Goal: Task Accomplishment & Management: Use online tool/utility

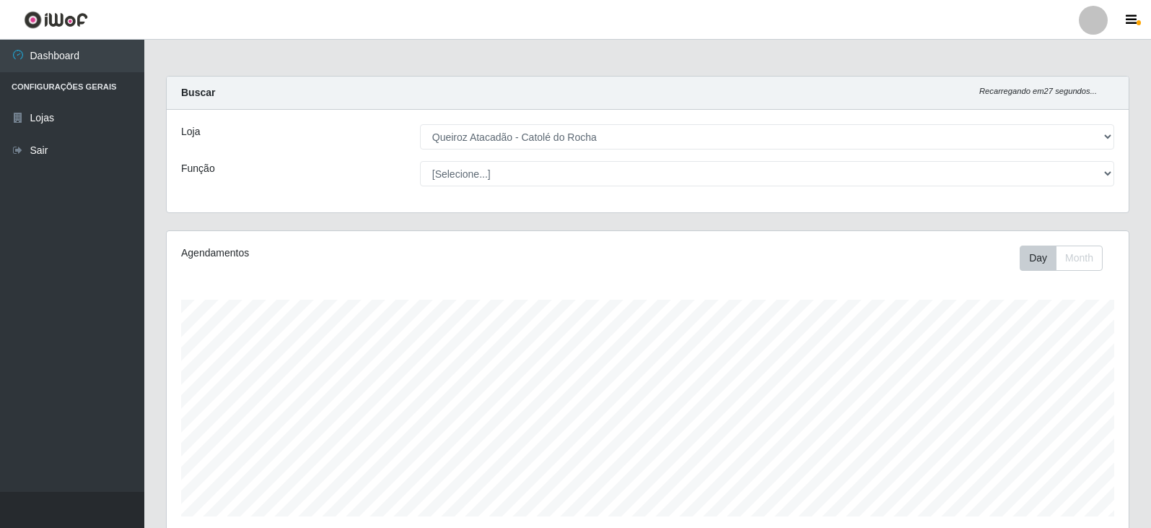
select select "500"
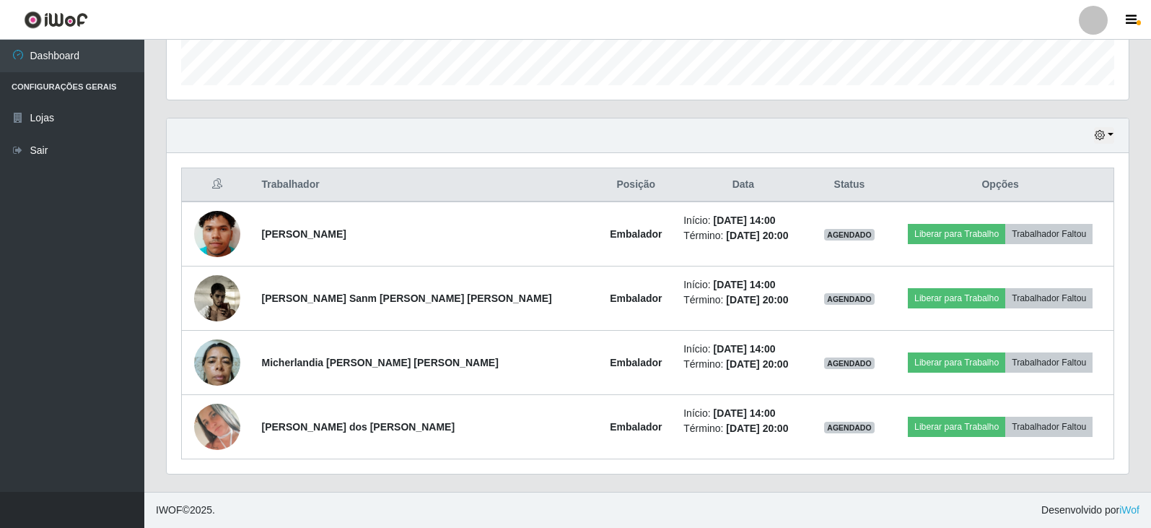
scroll to position [300, 962]
drag, startPoint x: 135, startPoint y: 379, endPoint x: 829, endPoint y: 120, distance: 740.4
click at [829, 120] on div "Hoje 1 dia 3 dias 1 Semana Não encerrados" at bounding box center [648, 135] width 962 height 35
click at [1110, 131] on button "button" at bounding box center [1104, 135] width 20 height 17
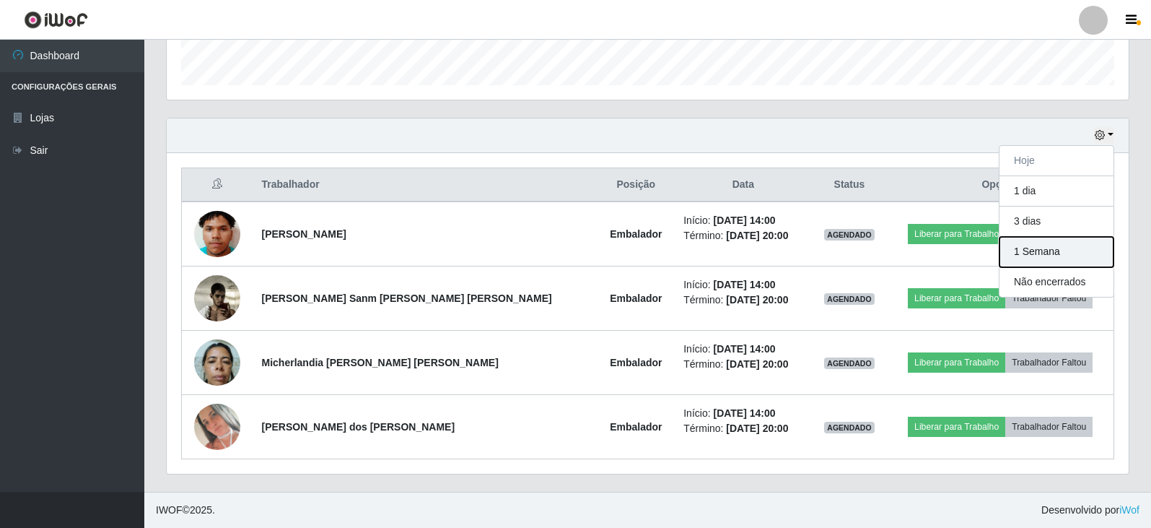
click at [1075, 248] on button "1 Semana" at bounding box center [1057, 252] width 114 height 30
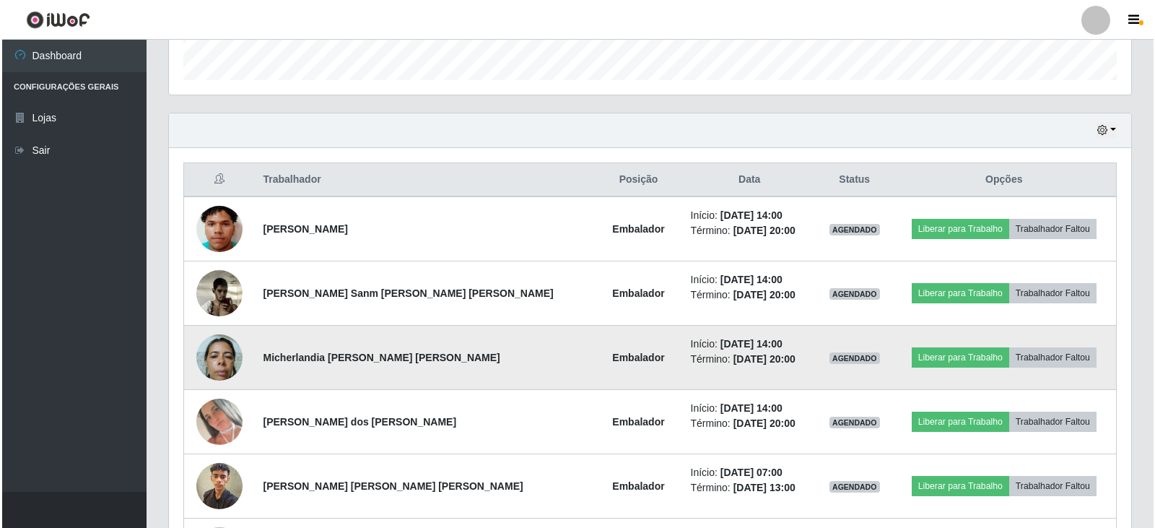
scroll to position [433, 0]
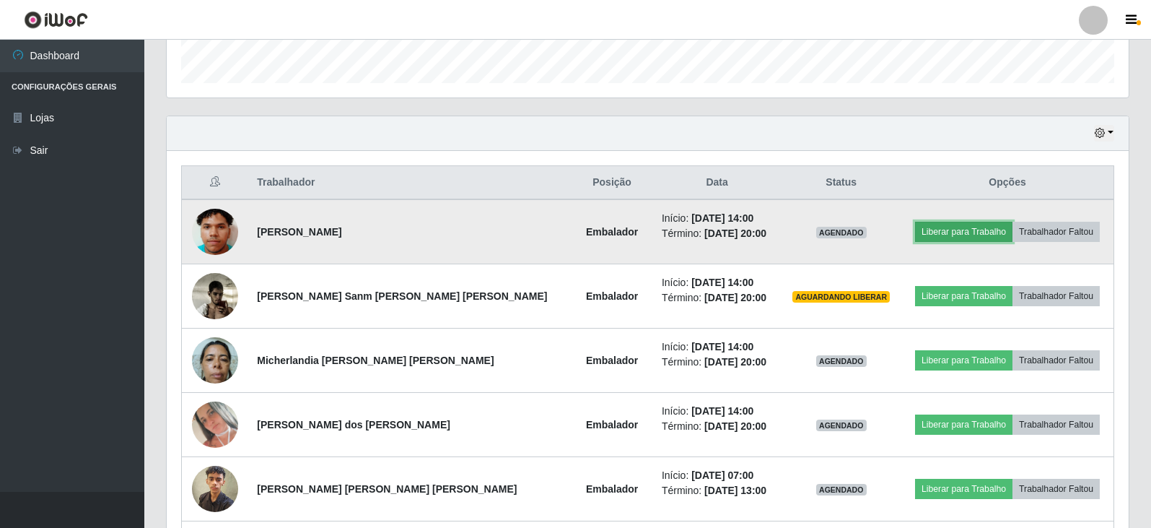
click at [937, 232] on button "Liberar para Trabalho" at bounding box center [963, 232] width 97 height 20
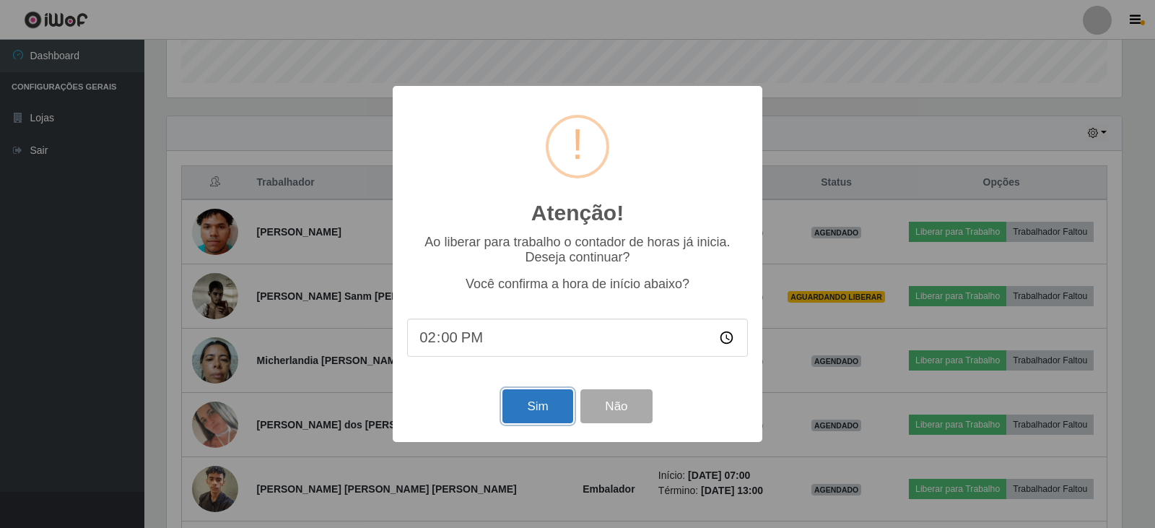
click at [539, 408] on button "Sim" at bounding box center [537, 406] width 70 height 34
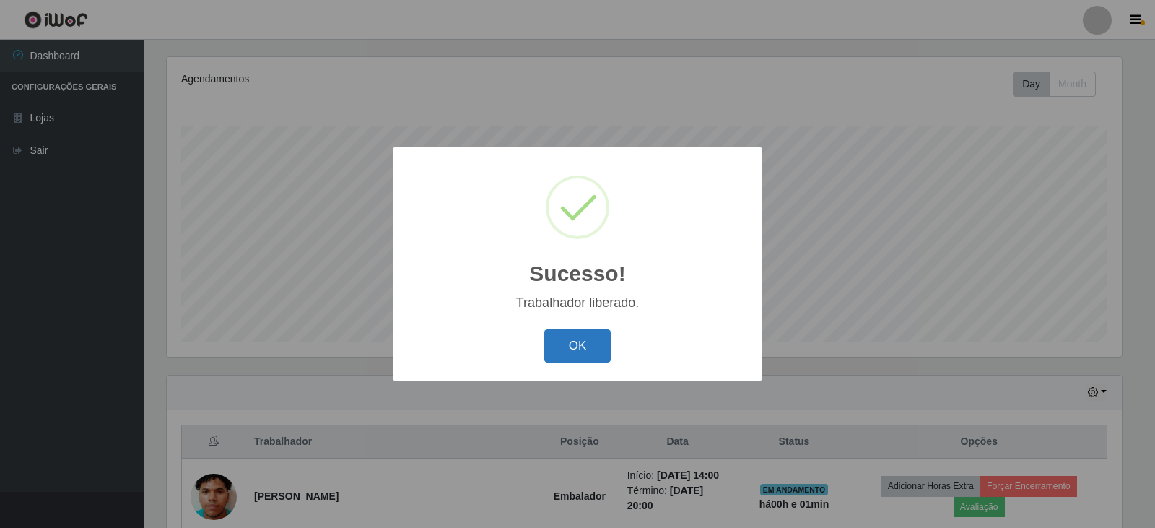
click at [582, 348] on button "OK" at bounding box center [577, 346] width 67 height 34
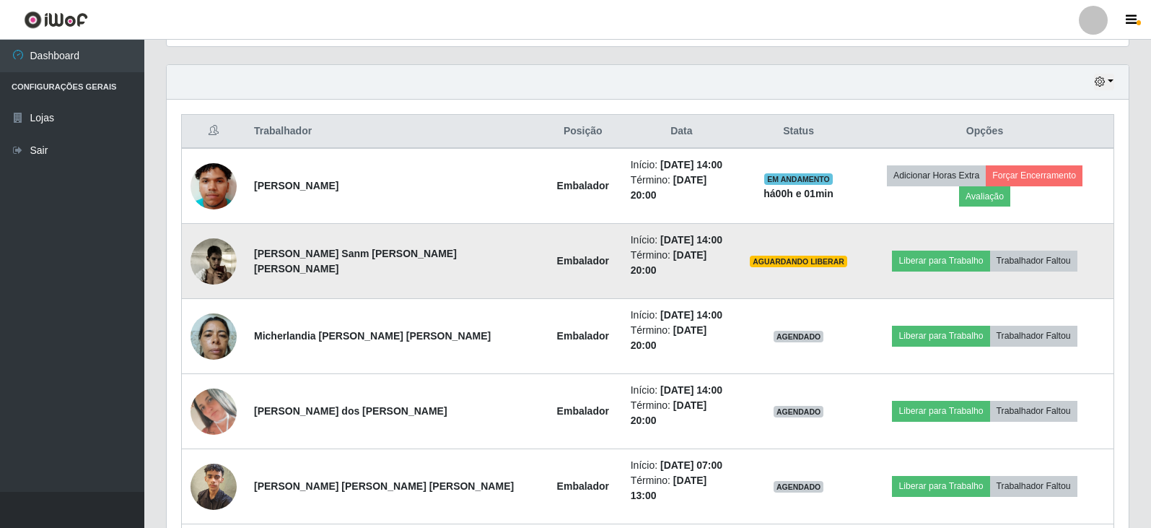
scroll to position [535, 0]
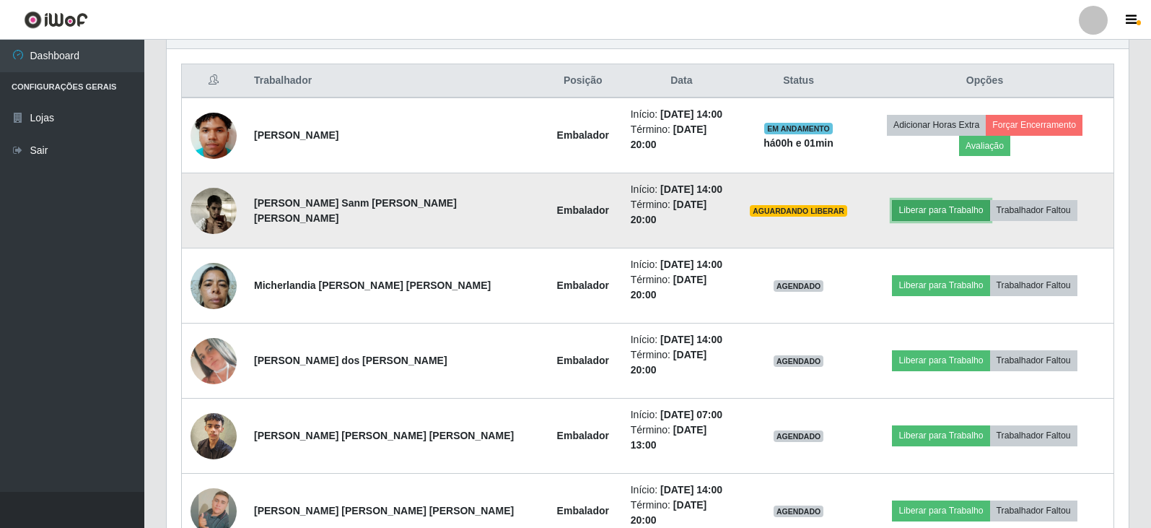
click at [922, 200] on button "Liberar para Trabalho" at bounding box center [940, 210] width 97 height 20
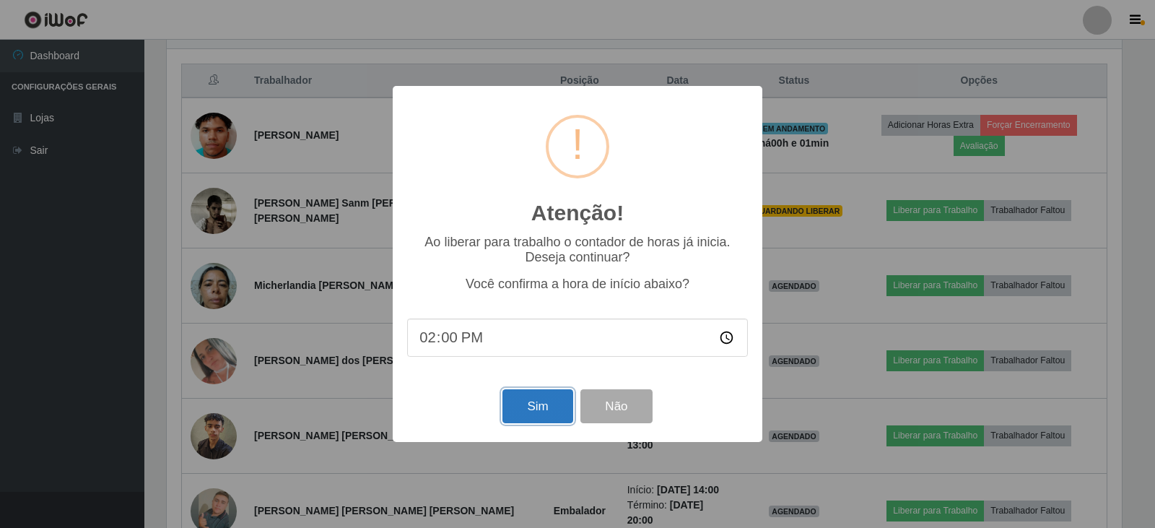
click at [549, 410] on button "Sim" at bounding box center [537, 406] width 70 height 34
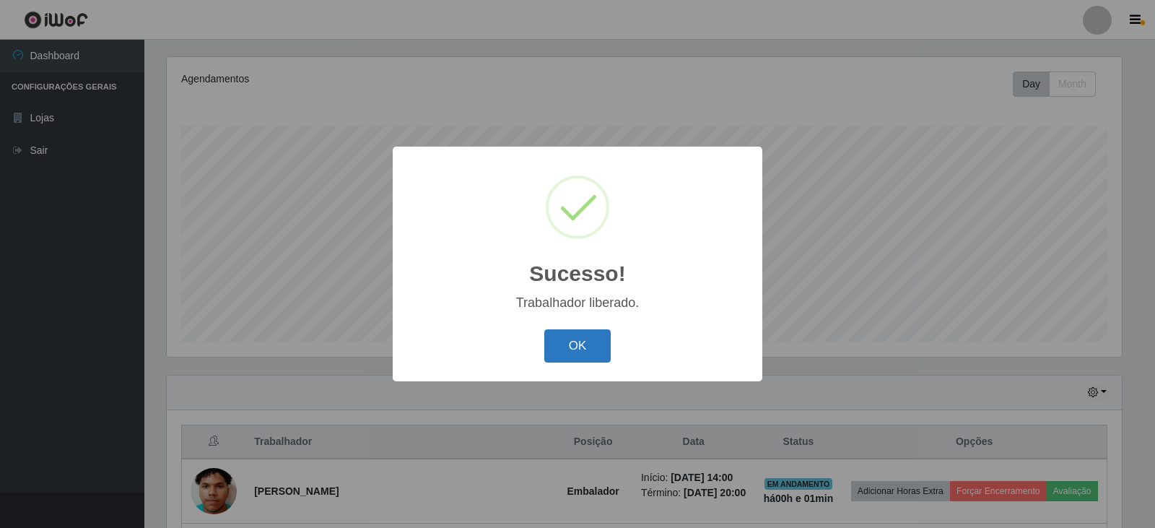
click at [561, 344] on button "OK" at bounding box center [577, 346] width 67 height 34
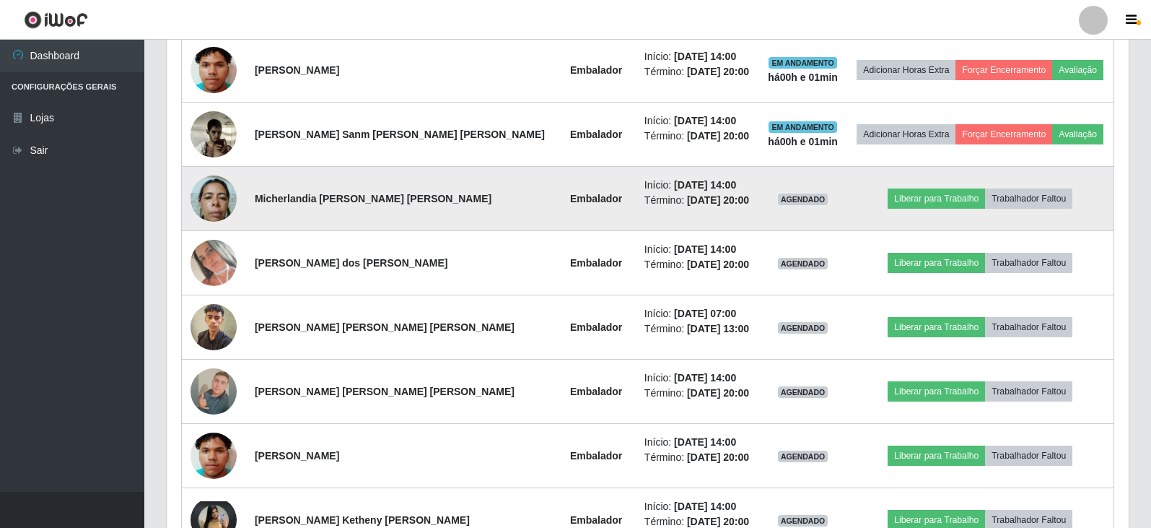
scroll to position [607, 0]
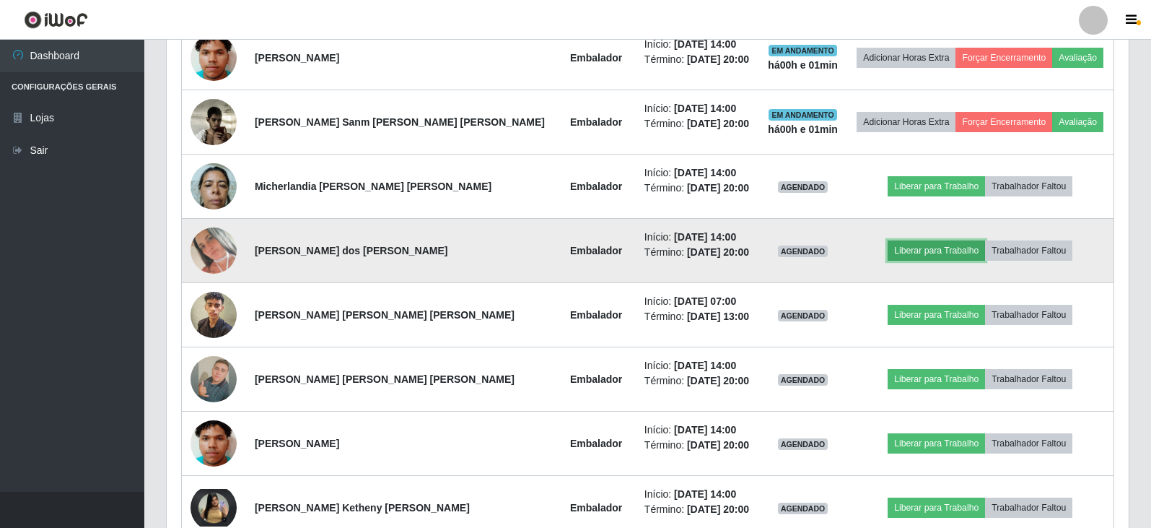
click at [889, 252] on button "Liberar para Trabalho" at bounding box center [936, 250] width 97 height 20
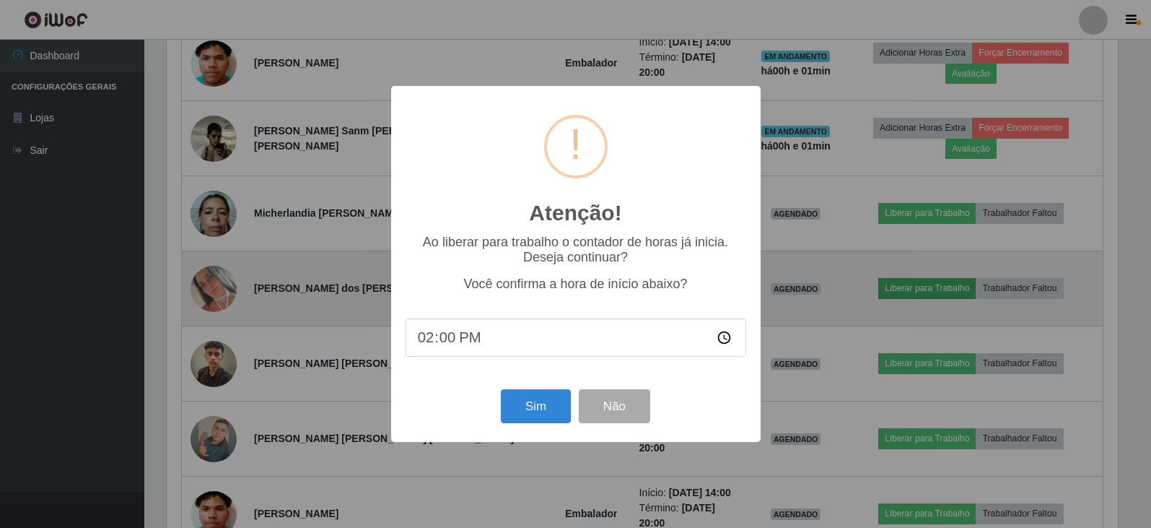
scroll to position [300, 955]
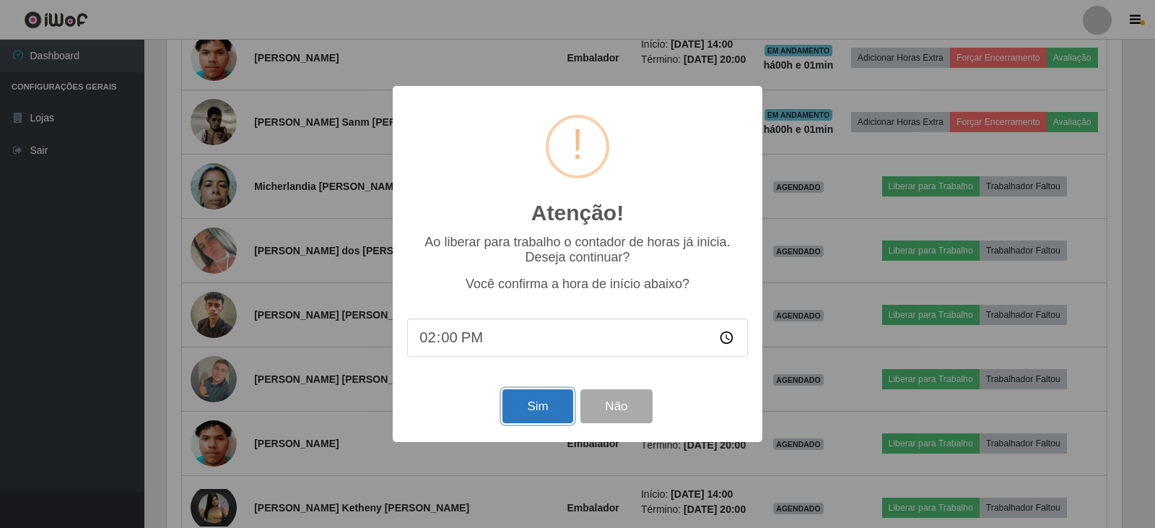
click at [541, 403] on button "Sim" at bounding box center [537, 406] width 70 height 34
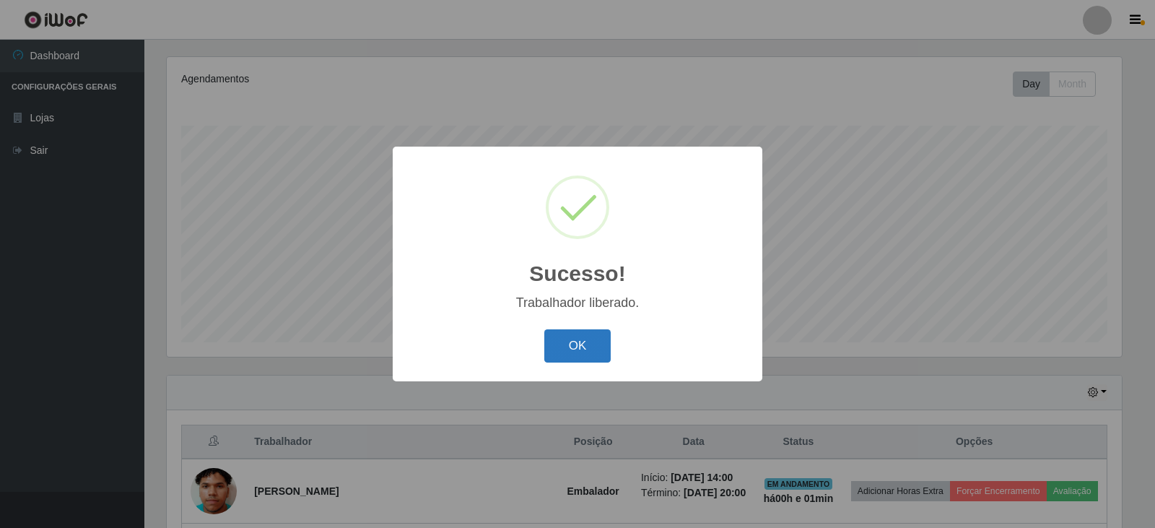
click at [601, 342] on button "OK" at bounding box center [577, 346] width 67 height 34
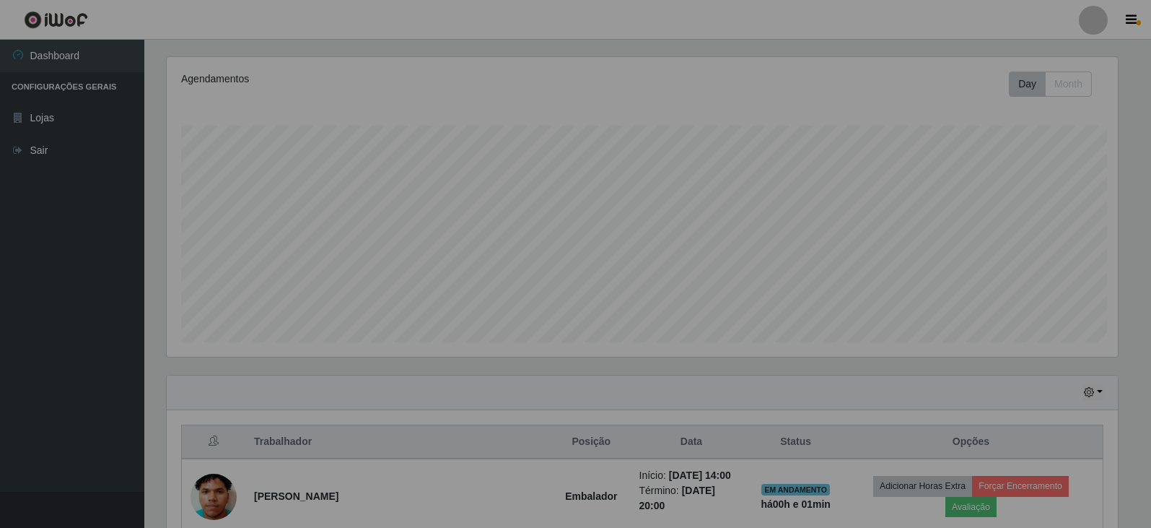
scroll to position [0, 0]
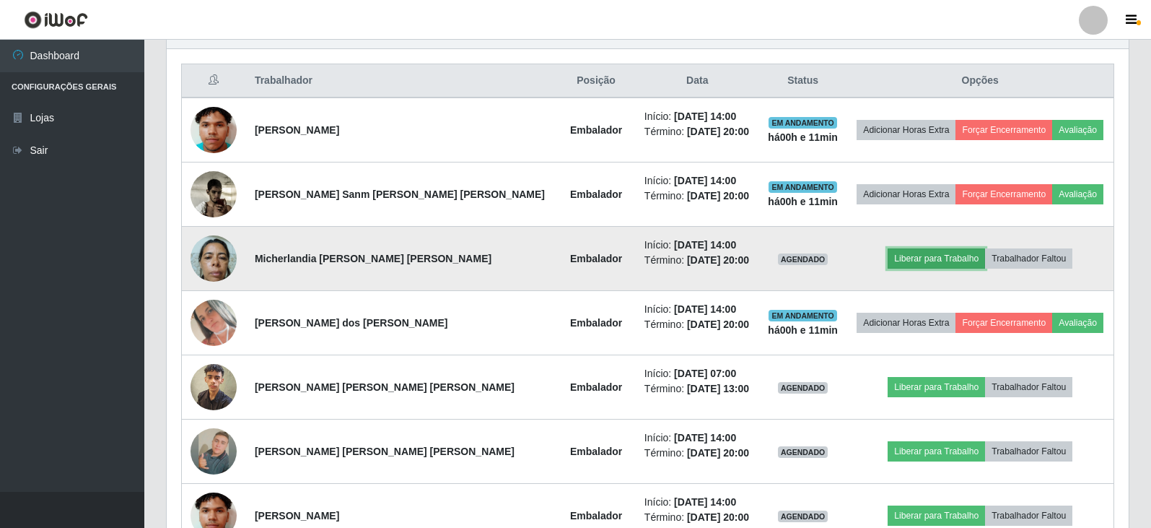
click at [901, 255] on button "Liberar para Trabalho" at bounding box center [936, 258] width 97 height 20
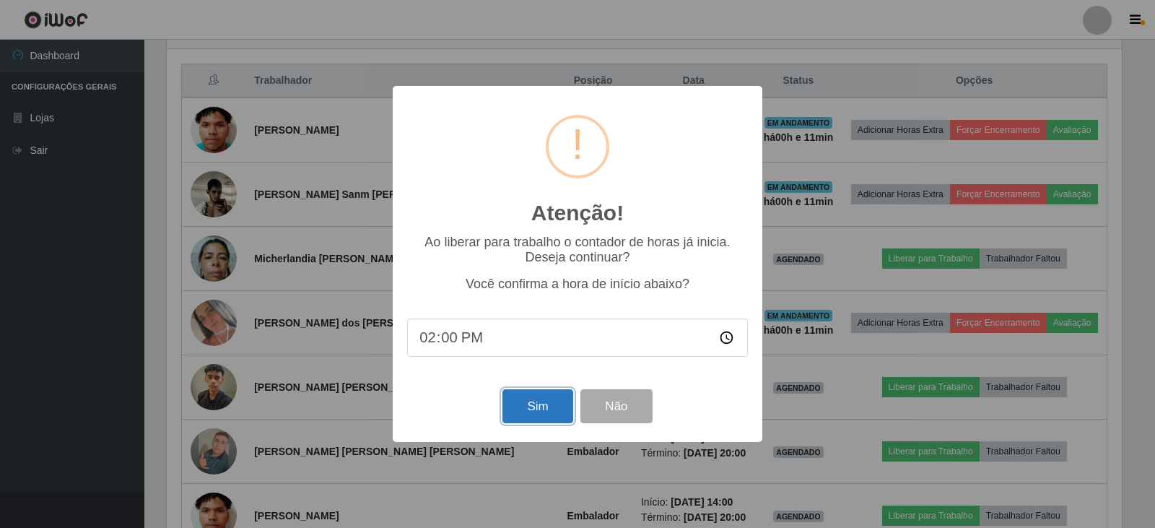
click at [539, 400] on button "Sim" at bounding box center [537, 406] width 70 height 34
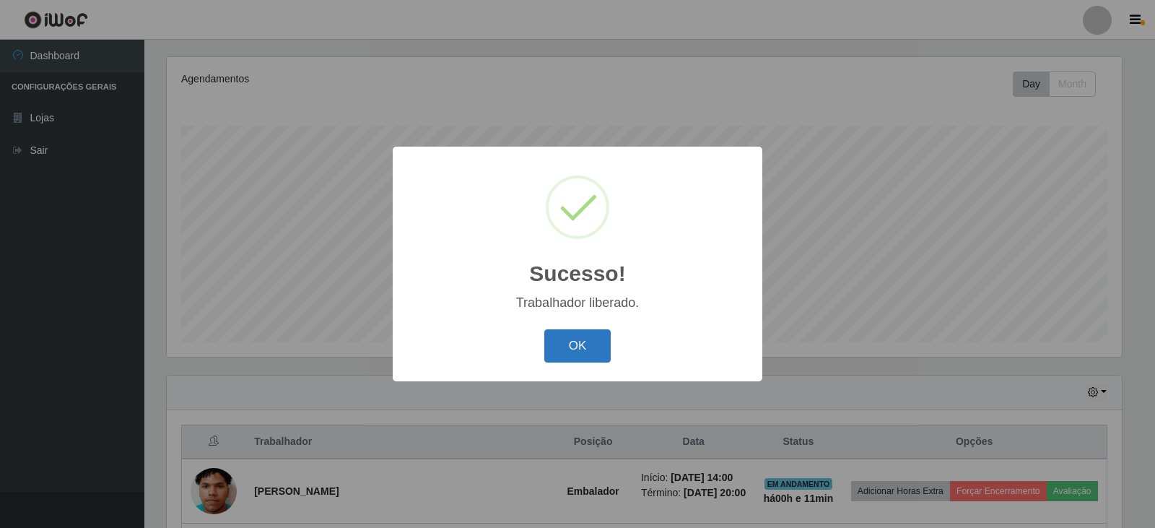
click at [588, 354] on button "OK" at bounding box center [577, 346] width 67 height 34
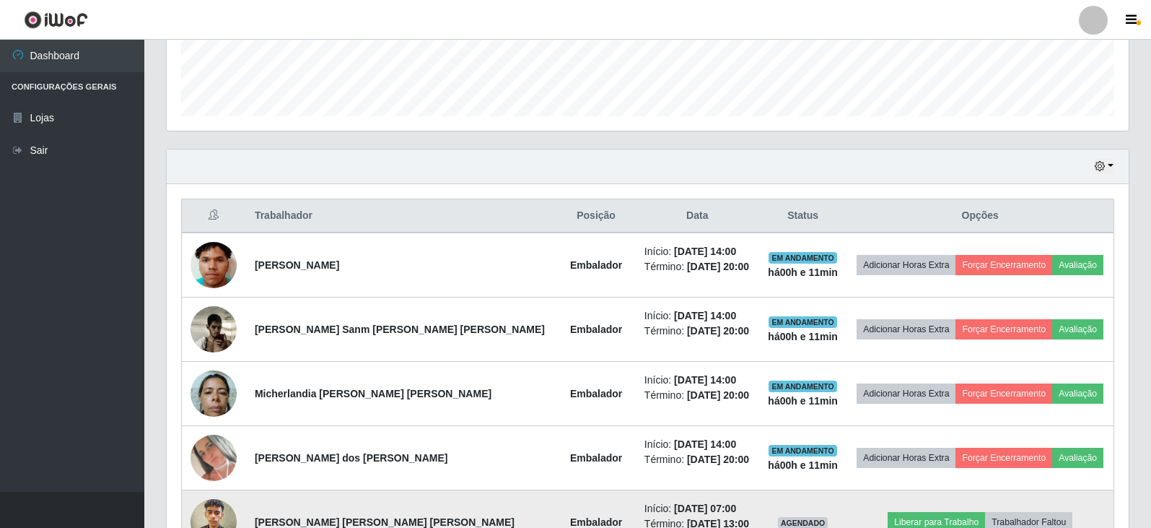
scroll to position [390, 0]
